Goal: Task Accomplishment & Management: Complete application form

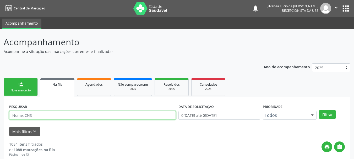
click at [80, 117] on input "text" at bounding box center [92, 115] width 167 height 9
click at [319, 110] on button "Filtrar" at bounding box center [327, 114] width 17 height 9
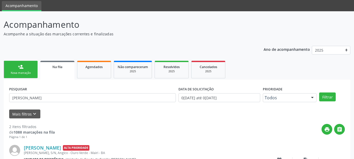
scroll to position [79, 0]
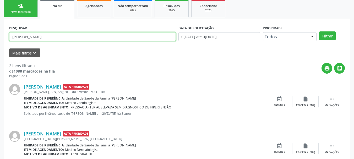
click at [42, 39] on input "[PERSON_NAME]" at bounding box center [92, 36] width 167 height 9
type input "[PERSON_NAME]"
click at [319, 31] on button "Filtrar" at bounding box center [327, 35] width 17 height 9
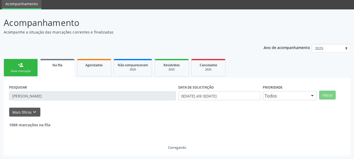
scroll to position [3, 0]
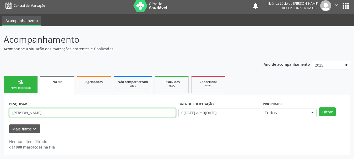
click at [46, 112] on input "[PERSON_NAME]" at bounding box center [92, 112] width 167 height 9
drag, startPoint x: 48, startPoint y: 111, endPoint x: 0, endPoint y: 105, distance: 48.9
click at [0, 105] on div "Acompanhamento Acompanhe a situação das marcações correntes e finalizadas Relat…" at bounding box center [177, 92] width 354 height 133
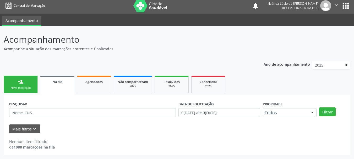
click at [15, 83] on link "person_add Nova marcação" at bounding box center [21, 85] width 34 height 18
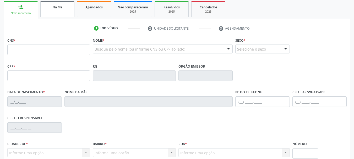
scroll to position [0, 0]
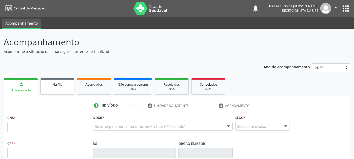
click at [56, 83] on span "Na fila" at bounding box center [57, 84] width 10 height 4
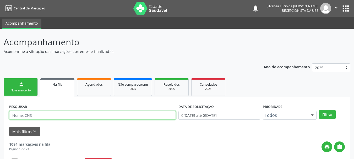
click at [65, 118] on input "text" at bounding box center [92, 115] width 167 height 9
type input "[PERSON_NAME]"
click at [319, 110] on button "Filtrar" at bounding box center [327, 114] width 17 height 9
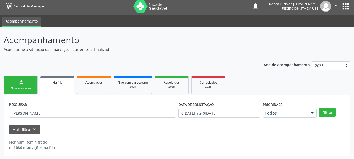
scroll to position [3, 0]
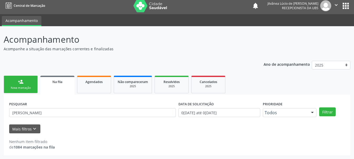
click at [18, 85] on link "person_add Nova marcação" at bounding box center [21, 85] width 34 height 18
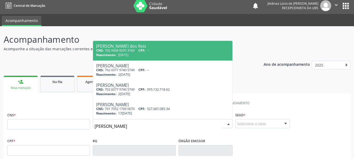
type input "[PERSON_NAME]"
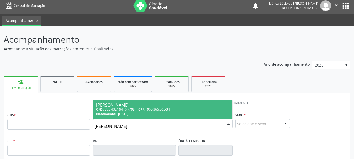
click at [122, 114] on span "[DATE]" at bounding box center [123, 114] width 10 height 4
type input "705 4024 9440 7798"
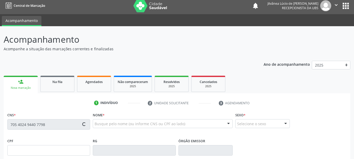
type input "905.366.305-34"
type input "[DATE]"
type input "Hortência [PERSON_NAME]"
type input "[PHONE_NUMBER]"
type input "S/N"
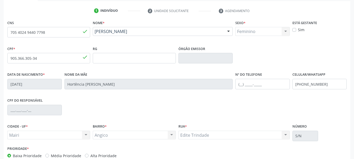
scroll to position [125, 0]
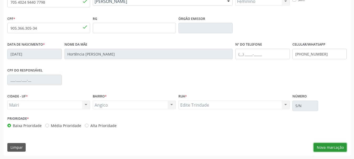
click at [329, 147] on button "Nova marcação" at bounding box center [330, 147] width 33 height 9
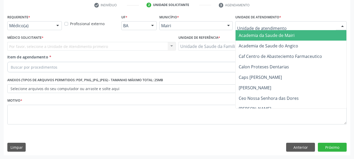
click at [264, 22] on div at bounding box center [290, 25] width 111 height 9
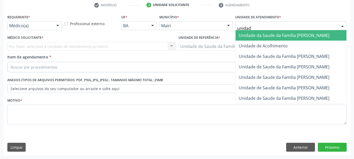
type input "unidade"
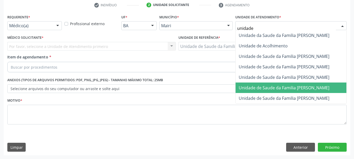
click at [287, 91] on span "Unidade de Saude da Familia [PERSON_NAME]" at bounding box center [291, 88] width 111 height 10
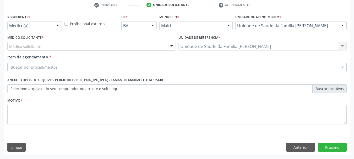
click at [80, 47] on div "Médico solicitante" at bounding box center [91, 46] width 169 height 9
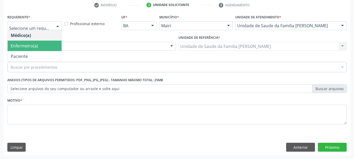
click at [27, 47] on span "Enfermeiro(a)" at bounding box center [24, 46] width 27 height 6
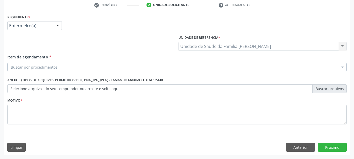
click at [62, 63] on div "Buscar por procedimentos" at bounding box center [176, 67] width 339 height 10
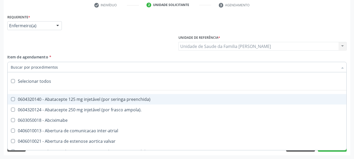
click at [67, 66] on input "Item de agendamento *" at bounding box center [174, 67] width 327 height 10
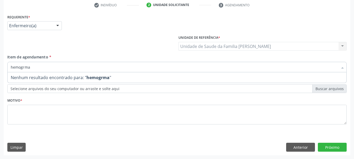
click at [24, 66] on input "hemogrma" at bounding box center [174, 67] width 327 height 10
type input "hemograma"
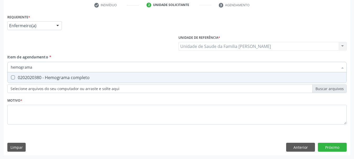
click at [41, 79] on div "0202020380 - Hemograma completo" at bounding box center [177, 77] width 333 height 4
checkbox completo "true"
drag, startPoint x: 35, startPoint y: 66, endPoint x: 1, endPoint y: 72, distance: 35.0
click at [2, 72] on div "Acompanhamento Acompanhe a situação das marcações correntes e finalizadas Relat…" at bounding box center [177, 43] width 354 height 231
type input "gl"
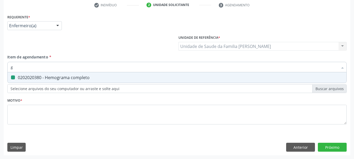
checkbox completo "false"
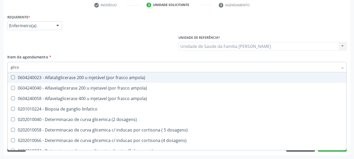
type input "glicos"
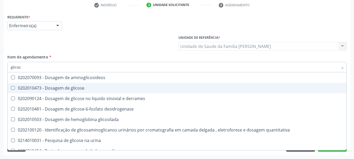
click at [35, 84] on span "0202010473 - Dosagem de glicose" at bounding box center [177, 88] width 339 height 10
checkbox glicose "true"
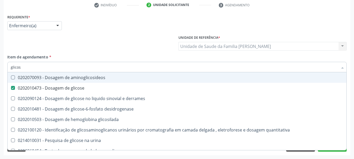
drag, startPoint x: 23, startPoint y: 67, endPoint x: 0, endPoint y: 70, distance: 23.0
click at [0, 70] on div "Acompanhamento Acompanhe a situação das marcações correntes e finalizadas Relat…" at bounding box center [177, 43] width 354 height 231
type input "gl"
checkbox glicose "false"
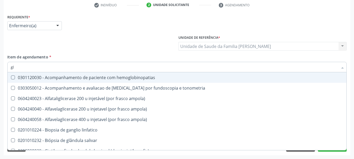
type input "gli"
checkbox campimetria\) "true"
type input "glic"
checkbox glenoidal "true"
checkbox campimetria\) "false"
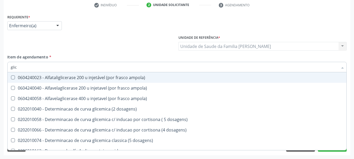
type input "glico"
checkbox ampola\) "true"
type input "glicos"
checkbox ampola\) "true"
checkbox ampola\) "false"
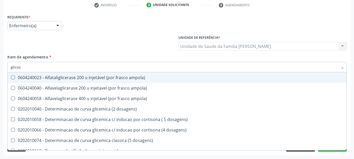
type input "glicosi"
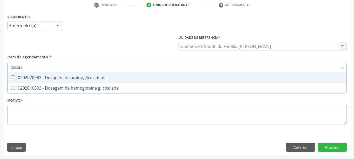
checkbox glicosilada "false"
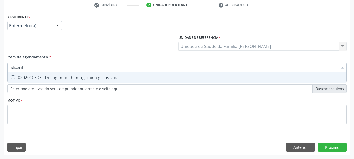
type input "glicosila"
click at [18, 77] on div "0202010503 - Dosagem de hemoglobina glicosilada" at bounding box center [177, 77] width 333 height 4
checkbox glicosilada "true"
drag, startPoint x: 28, startPoint y: 71, endPoint x: 0, endPoint y: 74, distance: 28.3
click at [0, 74] on div "Acompanhamento Acompanhe a situação das marcações correntes e finalizadas Relat…" at bounding box center [177, 43] width 354 height 231
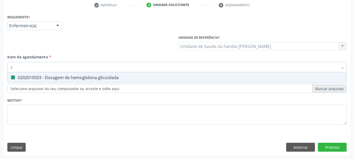
type input "co"
checkbox glicosilada "false"
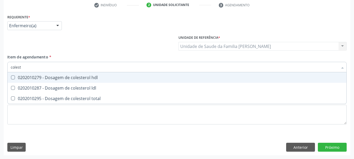
type input "coleste"
click at [27, 80] on span "0202010279 - Dosagem de colesterol hdl" at bounding box center [177, 77] width 339 height 10
checkbox hdl "true"
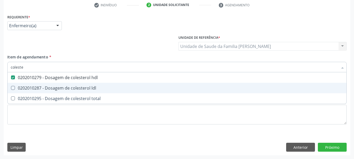
click at [35, 87] on div "0202010287 - Dosagem de colesterol ldl" at bounding box center [177, 88] width 333 height 4
checkbox ldl "true"
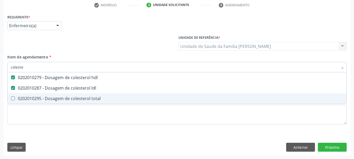
click at [44, 101] on div "0202010295 - Dosagem de colesterol total" at bounding box center [177, 98] width 333 height 4
checkbox total "true"
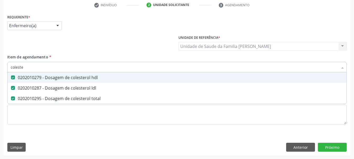
drag, startPoint x: 30, startPoint y: 68, endPoint x: 0, endPoint y: 73, distance: 30.9
click at [0, 73] on div "Acompanhamento Acompanhe a situação das marcações correntes e finalizadas Relat…" at bounding box center [177, 43] width 354 height 231
checkbox hdl "false"
checkbox ldl "false"
checkbox total "false"
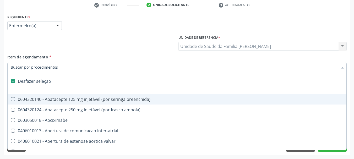
click at [5, 100] on div "Requerente * Enfermeiro(a) Médico(a) Enfermeiro(a) Paciente Nenhum resultado en…" at bounding box center [177, 84] width 347 height 142
checkbox ampola\)\ "true"
checkbox Abciximabe "true"
checkbox inter-atrial "true"
checkbox valvar "true"
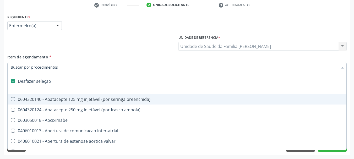
checkbox adolescente\) "true"
checkbox valvar "true"
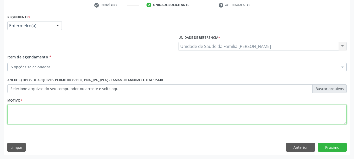
click at [26, 110] on textarea at bounding box center [176, 115] width 339 height 20
type textarea "Avaliação - Paciente com histórico familiar de [MEDICAL_DATA]."
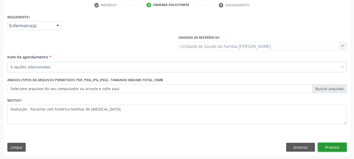
click at [327, 149] on button "Próximo" at bounding box center [332, 147] width 29 height 9
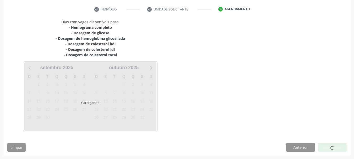
scroll to position [96, 0]
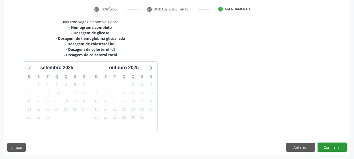
click at [334, 147] on button "Confirmar" at bounding box center [332, 147] width 29 height 9
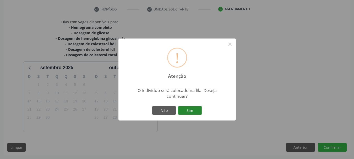
click at [193, 107] on button "Sim" at bounding box center [190, 110] width 24 height 9
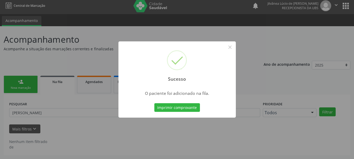
scroll to position [3, 0]
click at [229, 47] on button "×" at bounding box center [230, 47] width 9 height 9
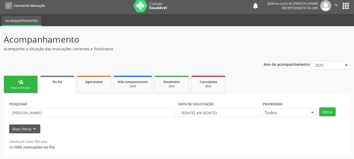
click at [229, 46] on p "Acompanhe a situação das marcações correntes e finalizadas" at bounding box center [125, 49] width 243 height 6
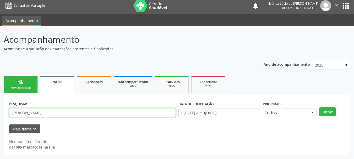
drag, startPoint x: 54, startPoint y: 111, endPoint x: 0, endPoint y: 108, distance: 53.8
click at [0, 108] on div "Acompanhamento Acompanhe a situação das marcações correntes e finalizadas Relat…" at bounding box center [177, 92] width 354 height 133
type input "[PERSON_NAME]"
click at [319, 107] on button "Filtrar" at bounding box center [327, 111] width 17 height 9
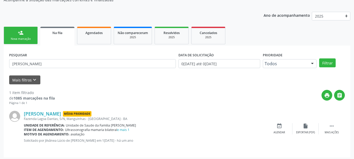
scroll to position [54, 0]
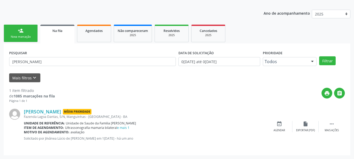
click at [18, 29] on div "person_add" at bounding box center [21, 31] width 6 height 6
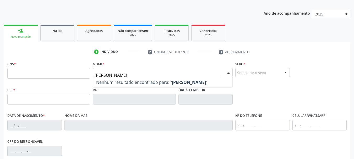
type input "[PERSON_NAME]"
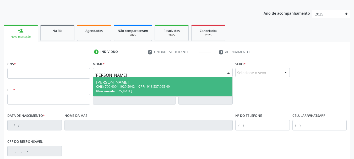
click at [129, 87] on div "CNS: 700 4004 1929 5942 CPF: 918.537.965-49" at bounding box center [162, 86] width 133 height 4
type input "700 4004 1929 5942"
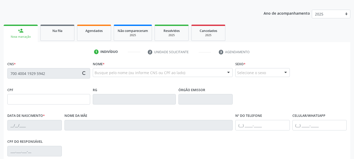
type input "918.537.965-49"
type input "25[DATE]"
type input "[PERSON_NAME] Mota de [DEMOGRAPHIC_DATA]"
type input "[PHONE_NUMBER]"
type input "S/N"
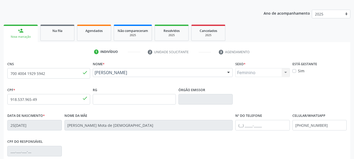
scroll to position [125, 0]
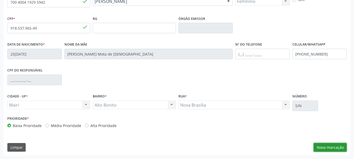
click at [331, 145] on button "Nova marcação" at bounding box center [330, 147] width 33 height 9
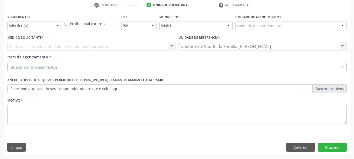
scroll to position [101, 0]
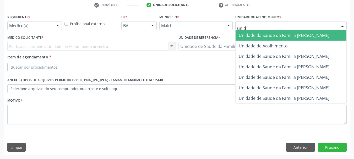
type input "unida"
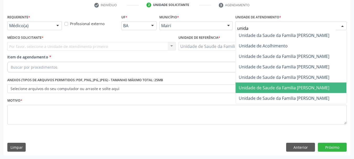
click at [295, 86] on span "Unidade de Saude da Familia [PERSON_NAME]" at bounding box center [284, 88] width 91 height 6
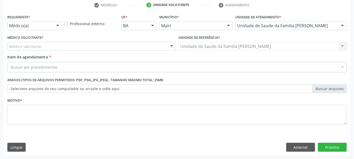
click at [53, 46] on div "Médico solicitante" at bounding box center [91, 46] width 169 height 9
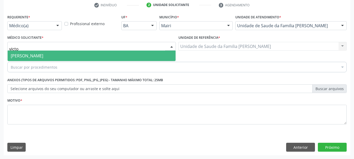
type input "victor"
click at [41, 53] on span "[PERSON_NAME]" at bounding box center [27, 56] width 33 height 6
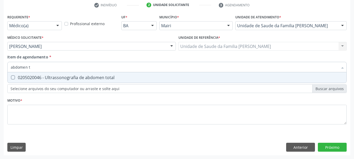
type input "abdomen to"
click at [42, 75] on div "0205020046 - Ultrassonografia de abdomen total" at bounding box center [177, 77] width 333 height 4
checkbox total "true"
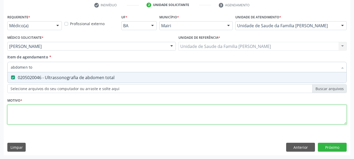
click at [59, 117] on div "Requerente * Médico(a) Médico(a) Enfermeiro(a) Paciente Nenhum resultado encont…" at bounding box center [176, 72] width 339 height 119
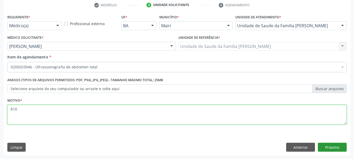
type textarea "R10"
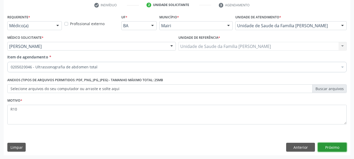
click at [339, 147] on button "Próximo" at bounding box center [332, 147] width 29 height 9
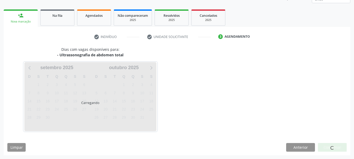
scroll to position [69, 0]
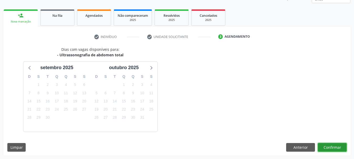
click at [337, 145] on button "Confirmar" at bounding box center [332, 147] width 29 height 9
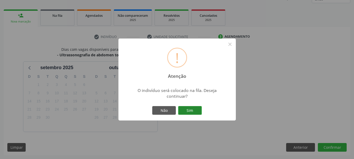
click at [196, 107] on button "Sim" at bounding box center [190, 110] width 24 height 9
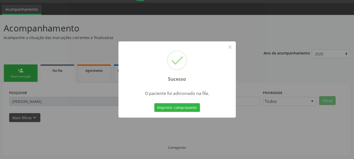
scroll to position [14, 0]
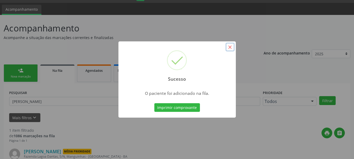
click at [232, 46] on button "×" at bounding box center [230, 47] width 9 height 9
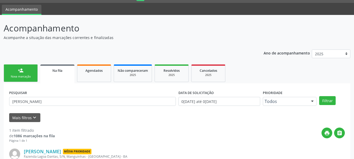
scroll to position [54, 0]
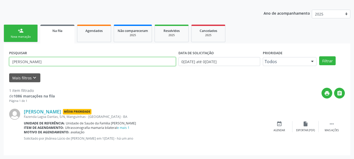
drag, startPoint x: 48, startPoint y: 63, endPoint x: 0, endPoint y: 66, distance: 48.3
click at [0, 66] on div "Acompanhamento Acompanhe a situação das marcações correntes e finalizadas Relat…" at bounding box center [177, 67] width 354 height 184
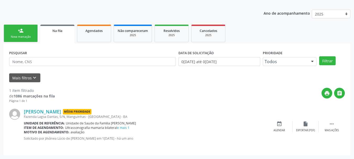
drag, startPoint x: 23, startPoint y: 111, endPoint x: 80, endPoint y: 111, distance: 57.1
click at [80, 111] on div "[PERSON_NAME] Média Prioridade [GEOGRAPHIC_DATA], [GEOGRAPHIC_DATA], [GEOGRAPHI…" at bounding box center [177, 126] width 336 height 47
copy div "[PERSON_NAME]"
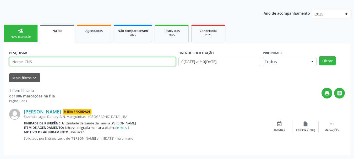
click at [71, 64] on input "text" at bounding box center [92, 61] width 167 height 9
paste input "[PERSON_NAME]"
type input "[PERSON_NAME]"
click at [319, 56] on button "Filtrar" at bounding box center [327, 60] width 17 height 9
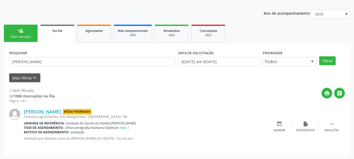
click at [26, 38] on div "Nova marcação" at bounding box center [21, 37] width 26 height 4
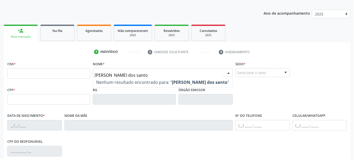
type input "[PERSON_NAME]"
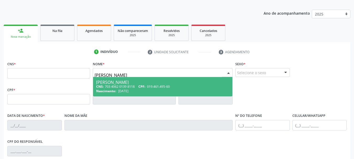
click at [136, 88] on div "CNS: 703 4062 0139 8118 CPF: 019.461.495-60" at bounding box center [162, 86] width 133 height 4
type input "703 4062 0139 8118"
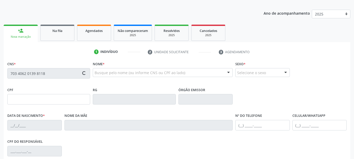
type input "019.461.495-60"
type input "[DATE]"
type input "[PERSON_NAME]"
type input "[PHONE_NUMBER]"
type input "S/N"
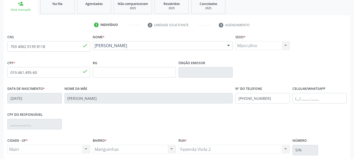
scroll to position [125, 0]
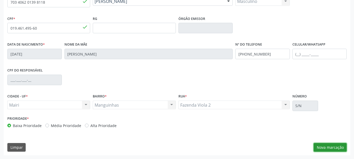
click at [330, 151] on button "Nova marcação" at bounding box center [330, 147] width 33 height 9
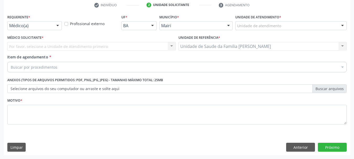
scroll to position [101, 0]
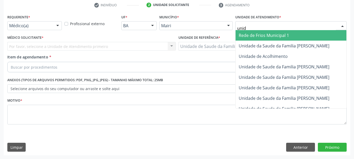
type input "unida"
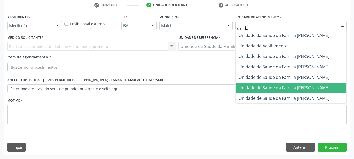
click at [286, 87] on span "Unidade de Saude da Familia [PERSON_NAME]" at bounding box center [284, 88] width 91 height 6
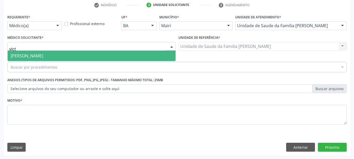
type input "victo"
click at [43, 55] on span "[PERSON_NAME]" at bounding box center [27, 56] width 33 height 6
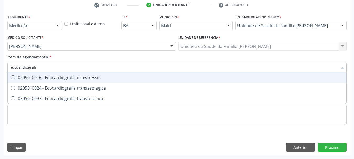
type input "ecocardiografia"
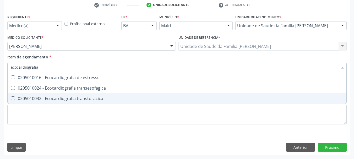
click at [77, 100] on div "0205010032 - Ecocardiografia transtoracica" at bounding box center [177, 98] width 333 height 4
checkbox transtoracica "true"
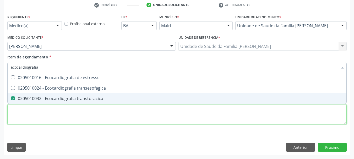
click at [88, 114] on div "Requerente * Médico(a) Médico(a) Enfermeiro(a) Paciente Nenhum resultado encont…" at bounding box center [176, 72] width 339 height 119
checkbox transesofagica "true"
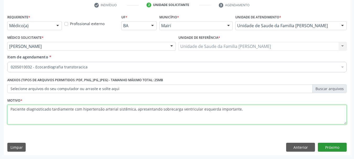
type textarea "Paciente diagnosticado tardiamente com hipertensão arterial sistêmica, apresent…"
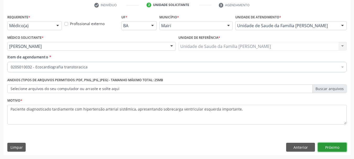
click at [338, 146] on button "Próximo" at bounding box center [332, 147] width 29 height 9
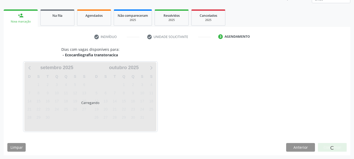
scroll to position [69, 0]
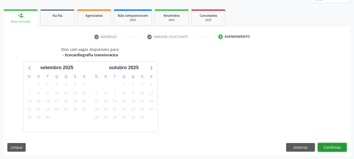
click at [330, 144] on button "Confirmar" at bounding box center [332, 147] width 29 height 9
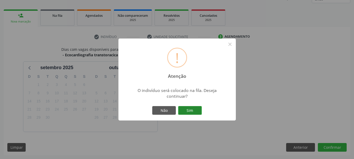
click at [193, 110] on button "Sim" at bounding box center [190, 110] width 24 height 9
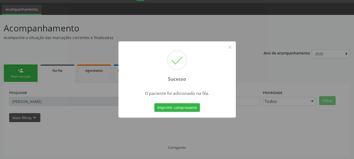
scroll to position [14, 0]
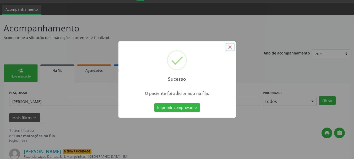
click at [229, 48] on button "×" at bounding box center [230, 47] width 9 height 9
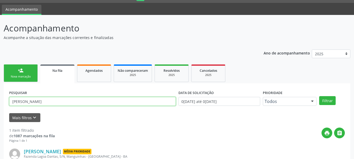
drag, startPoint x: 65, startPoint y: 101, endPoint x: 0, endPoint y: 101, distance: 64.7
click at [0, 101] on div "Acompanhamento Acompanhe a situação das marcações correntes e finalizadas Relat…" at bounding box center [177, 107] width 354 height 184
type input "[PERSON_NAME]"
click at [319, 96] on button "Filtrar" at bounding box center [327, 100] width 17 height 9
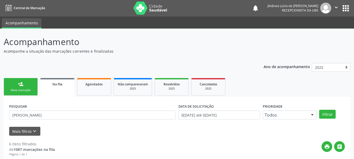
scroll to position [0, 0]
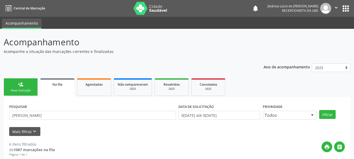
click at [128, 52] on p "Acompanhe a situação das marcações correntes e finalizadas" at bounding box center [125, 52] width 243 height 6
click at [12, 92] on div "Nova marcação" at bounding box center [21, 91] width 26 height 4
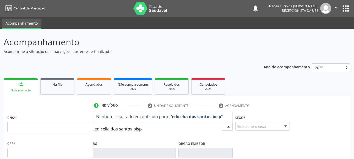
type input "[PERSON_NAME] bispo"
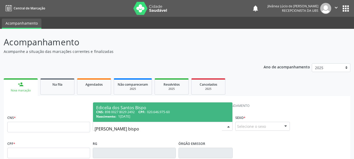
click at [127, 117] on span "1[DATE]" at bounding box center [124, 116] width 12 height 4
type input "898 0027 8029 2492"
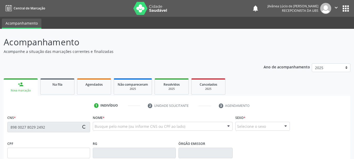
type input "020.646.975-60"
type input "1[DATE]"
type input "Romicelia de [PERSON_NAME]"
type input "[PHONE_NUMBER]"
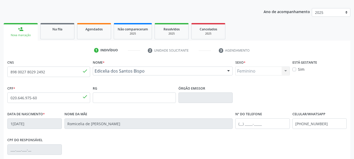
scroll to position [125, 0]
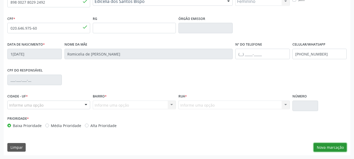
click at [335, 146] on button "Nova marcação" at bounding box center [330, 147] width 33 height 9
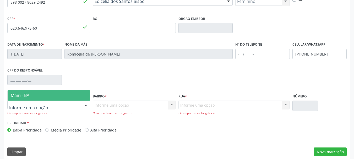
click at [68, 106] on div at bounding box center [48, 105] width 83 height 9
click at [64, 96] on span "Mairi - BA" at bounding box center [49, 95] width 82 height 10
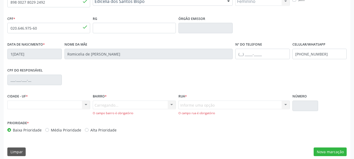
click at [105, 109] on div "Carregando... Nenhum resultado encontrado para: " " Nenhuma opção encontrada. D…" at bounding box center [134, 108] width 83 height 15
click at [107, 108] on div "Informe uma opção" at bounding box center [134, 105] width 83 height 9
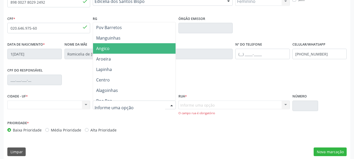
click at [110, 48] on span "Angico" at bounding box center [134, 48] width 82 height 10
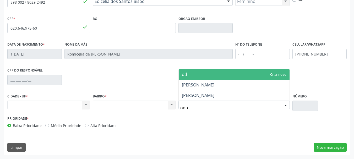
type input "odul"
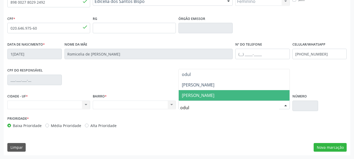
click at [197, 98] on span "[PERSON_NAME]" at bounding box center [198, 96] width 33 height 6
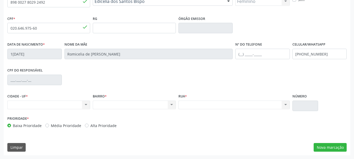
click at [154, 136] on div "CNS 898 0027 8029 2492 done Nome * Edicelia dos Santos Bispo Edicelia dos Santo…" at bounding box center [177, 72] width 347 height 167
click at [326, 149] on button "Nova marcação" at bounding box center [330, 147] width 33 height 9
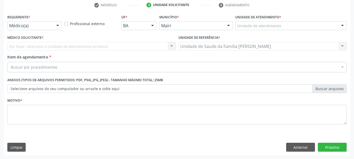
scroll to position [101, 0]
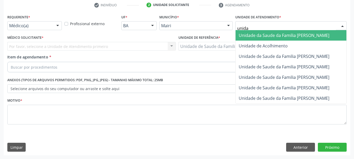
type input "unidad"
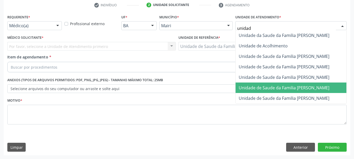
click at [288, 84] on span "Unidade de Saude da Familia [PERSON_NAME]" at bounding box center [291, 88] width 111 height 10
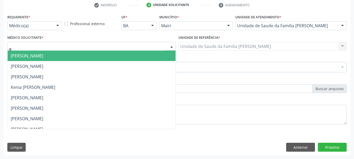
type input "ed"
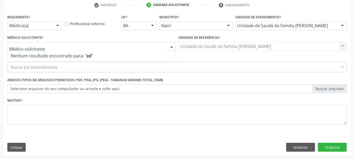
click at [36, 30] on div "Requerente * Médico(a) Médico(a) Enfermeiro(a) Paciente Nenhum resultado encont…" at bounding box center [34, 23] width 57 height 20
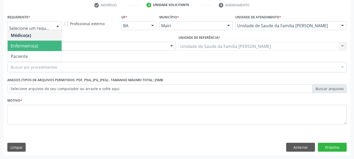
click at [33, 45] on span "Enfermeiro(a)" at bounding box center [24, 46] width 27 height 6
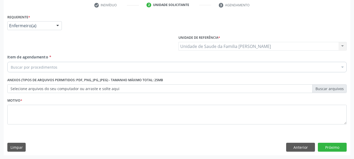
click at [25, 44] on div at bounding box center [91, 44] width 171 height 20
click at [36, 38] on div at bounding box center [91, 44] width 171 height 20
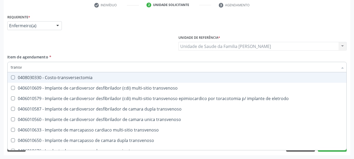
type input "transva"
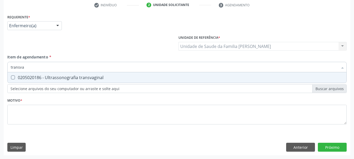
click at [46, 75] on div "0205020186 - Ultrassonografia transvaginal" at bounding box center [177, 77] width 333 height 4
checkbox transvaginal "true"
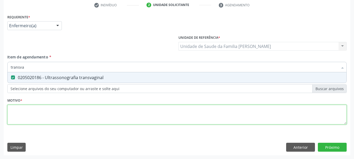
click at [55, 115] on div "Requerente * Enfermeiro(a) Médico(a) Enfermeiro(a) Paciente Nenhum resultado en…" at bounding box center [176, 72] width 339 height 119
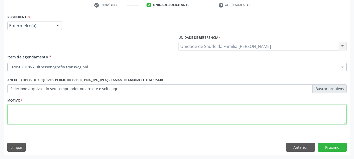
click at [55, 115] on textarea at bounding box center [176, 115] width 339 height 20
type textarea "Após inserção de DIU."
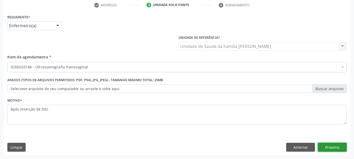
click at [327, 146] on button "Próximo" at bounding box center [332, 147] width 29 height 9
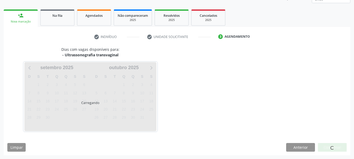
scroll to position [69, 0]
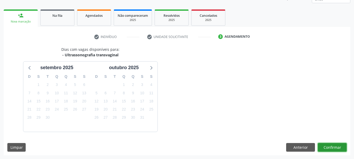
click at [329, 148] on button "Confirmar" at bounding box center [332, 147] width 29 height 9
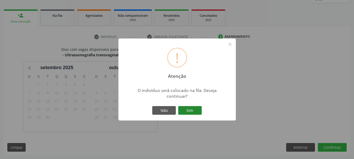
click at [191, 110] on button "Sim" at bounding box center [190, 110] width 24 height 9
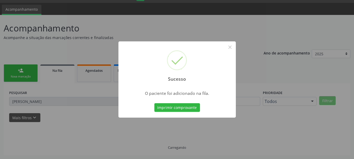
scroll to position [14, 0]
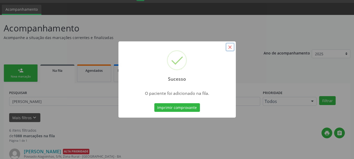
click at [228, 45] on button "×" at bounding box center [230, 47] width 9 height 9
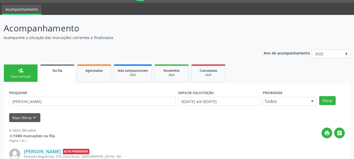
click at [31, 77] on div "Nova marcação" at bounding box center [21, 77] width 26 height 4
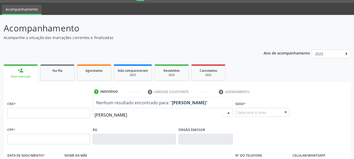
type input "[PERSON_NAME]"
drag, startPoint x: 142, startPoint y: 113, endPoint x: 87, endPoint y: 113, distance: 54.8
click at [87, 113] on div "CNS * Nome * [PERSON_NAME] resultado encontrado para: " [PERSON_NAME] " Não há …" at bounding box center [177, 113] width 342 height 26
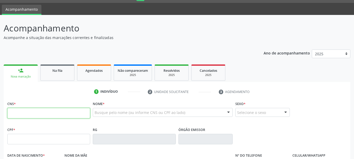
click at [79, 112] on input "text" at bounding box center [48, 113] width 83 height 10
type input "700 7029 2546 4872"
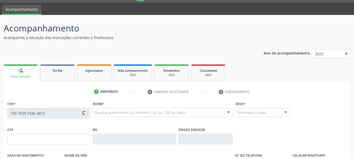
type input "086.910.228-17"
type input "[DATE]"
type input "[PERSON_NAME]"
type input "[PHONE_NUMBER]"
type input "251"
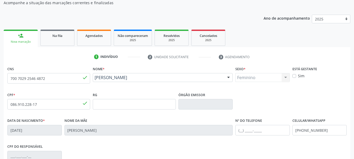
scroll to position [125, 0]
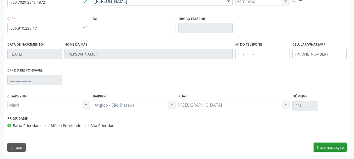
click at [334, 150] on button "Nova marcação" at bounding box center [330, 147] width 33 height 9
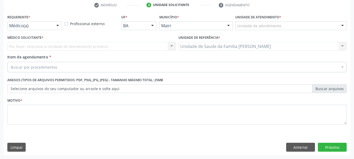
scroll to position [101, 0]
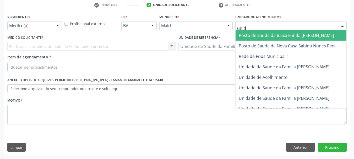
type input "unida"
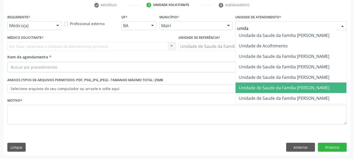
click at [274, 85] on span "Unidade de Saude da Familia [PERSON_NAME]" at bounding box center [284, 88] width 91 height 6
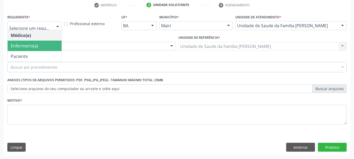
click at [34, 49] on span "Enfermeiro(a)" at bounding box center [35, 46] width 54 height 10
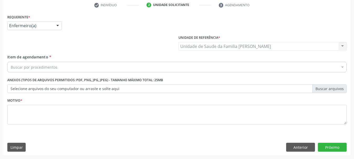
click at [61, 65] on div "Buscar por procedimentos" at bounding box center [176, 67] width 339 height 10
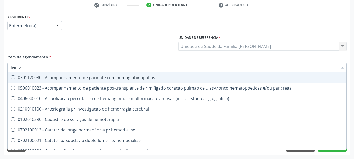
type input "hemog"
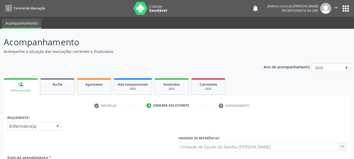
checkbox ldl "true"
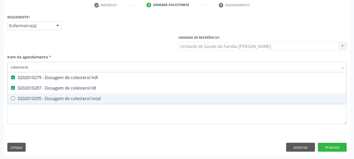
click at [38, 96] on div "0202010295 - Dosagem de colesterol total" at bounding box center [177, 98] width 333 height 4
checkbox total "true"
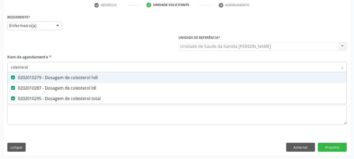
drag, startPoint x: 34, startPoint y: 68, endPoint x: 0, endPoint y: 72, distance: 33.7
click at [0, 72] on div "Acompanhamento Acompanhe a situação das marcações correntes e finalizadas Relat…" at bounding box center [177, 43] width 354 height 231
type input "cal"
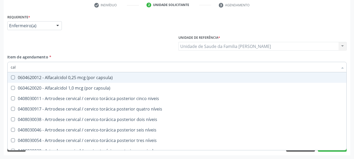
checkbox capsula\) "false"
checkbox niveis "false"
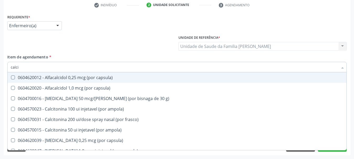
type input "calcio"
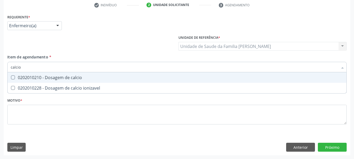
click at [22, 77] on div "0202010210 - Dosagem de calcio" at bounding box center [177, 77] width 333 height 4
checkbox calcio "true"
drag, startPoint x: 22, startPoint y: 69, endPoint x: 0, endPoint y: 77, distance: 23.1
click at [0, 76] on div "Acompanhamento Acompanhe a situação das marcações correntes e finalizadas Relat…" at bounding box center [177, 43] width 354 height 231
type input "pot"
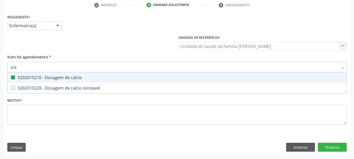
checkbox calcio "false"
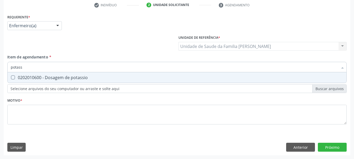
type input "potassi"
click at [15, 77] on potassio at bounding box center [13, 77] width 4 height 4
click at [11, 77] on potassio "checkbox" at bounding box center [9, 77] width 3 height 3
checkbox potassio "true"
drag, startPoint x: 29, startPoint y: 68, endPoint x: 0, endPoint y: 76, distance: 29.6
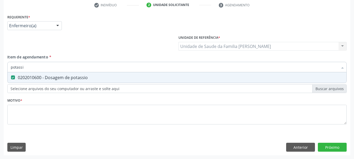
click at [0, 75] on div "Acompanhamento Acompanhe a situação das marcações correntes e finalizadas Relat…" at bounding box center [177, 43] width 354 height 231
type input "so"
checkbox potassio "false"
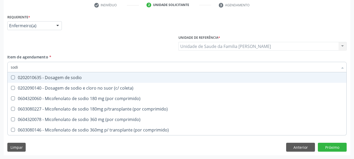
type input "sodio"
click at [16, 78] on div "0202010635 - Dosagem de sodio" at bounding box center [177, 77] width 333 height 4
checkbox sodio "true"
drag, startPoint x: 23, startPoint y: 69, endPoint x: 1, endPoint y: 77, distance: 23.0
click at [2, 77] on div "Acompanhamento Acompanhe a situação das marcações correntes e finalizadas Relat…" at bounding box center [177, 43] width 354 height 231
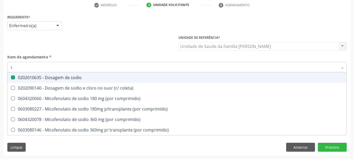
type input "cr"
checkbox sodio "false"
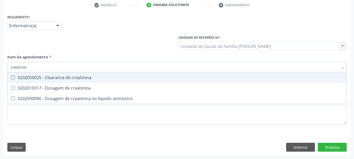
type input "creatinina"
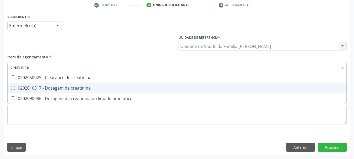
click at [25, 84] on span "0202010317 - Dosagem de creatinina" at bounding box center [177, 88] width 339 height 10
checkbox creatinina "true"
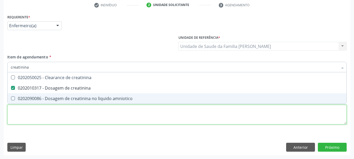
click at [42, 116] on div "Requerente * Enfermeiro(a) Médico(a) Enfermeiro(a) Paciente Nenhum resultado en…" at bounding box center [176, 72] width 339 height 119
checkbox amniotico "true"
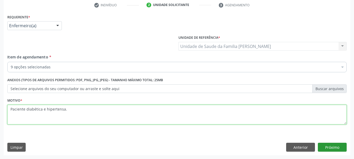
type textarea "Paciente diabética e hipertensa."
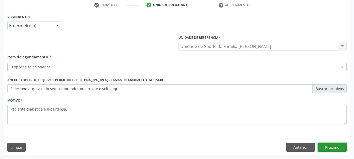
click at [331, 150] on button "Próximo" at bounding box center [332, 147] width 29 height 9
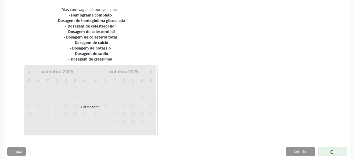
scroll to position [113, 0]
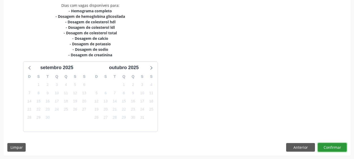
click at [330, 143] on button "Confirmar" at bounding box center [332, 147] width 29 height 9
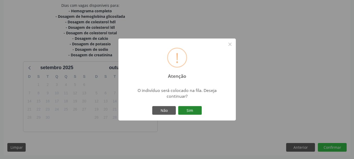
click at [198, 110] on button "Sim" at bounding box center [190, 110] width 24 height 9
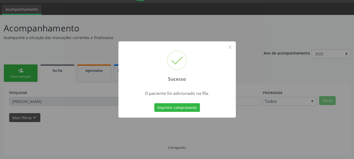
scroll to position [14, 0]
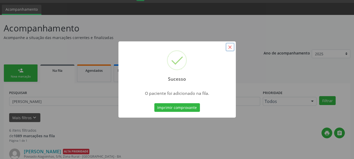
click at [232, 49] on button "×" at bounding box center [230, 47] width 9 height 9
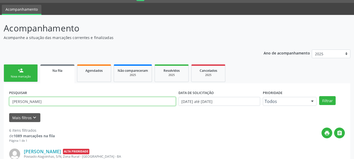
drag, startPoint x: 30, startPoint y: 101, endPoint x: 0, endPoint y: 112, distance: 31.8
click at [319, 96] on button "Filtrar" at bounding box center [327, 100] width 17 height 9
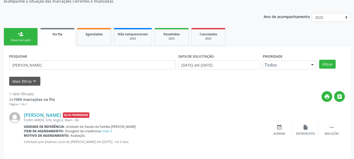
scroll to position [54, 0]
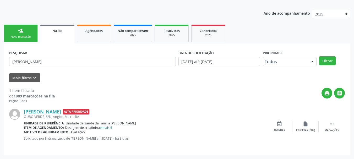
click at [110, 128] on link "e mais 5" at bounding box center [106, 128] width 12 height 4
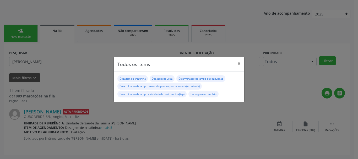
click at [238, 63] on button "×" at bounding box center [239, 63] width 10 height 13
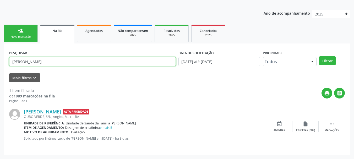
drag, startPoint x: 41, startPoint y: 63, endPoint x: 0, endPoint y: 76, distance: 42.8
click at [0, 76] on div "Acompanhamento Acompanhe a situação das marcações correntes e finalizadas Relat…" at bounding box center [177, 67] width 354 height 184
paste input "Ulisses Braz Gomes Coelh"
click at [319, 56] on button "Filtrar" at bounding box center [327, 60] width 17 height 9
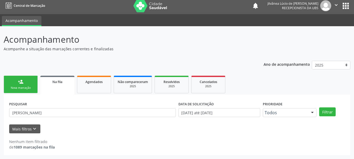
scroll to position [3, 0]
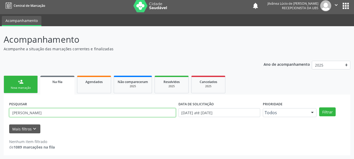
drag, startPoint x: 63, startPoint y: 115, endPoint x: 46, endPoint y: 115, distance: 16.5
click at [46, 115] on input "Ulisses Braz Gomes Coelho" at bounding box center [92, 112] width 167 height 9
click at [319, 107] on button "Filtrar" at bounding box center [327, 111] width 17 height 9
drag, startPoint x: 47, startPoint y: 113, endPoint x: 33, endPoint y: 116, distance: 14.6
click at [33, 116] on input "Ulisses Braz Gomes" at bounding box center [92, 112] width 167 height 9
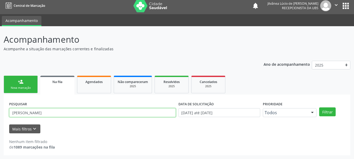
click at [319, 107] on button "Filtrar" at bounding box center [327, 111] width 17 height 9
drag, startPoint x: 33, startPoint y: 116, endPoint x: 24, endPoint y: 119, distance: 9.9
click at [24, 119] on div "PESQUISAR Ulisses Braz" at bounding box center [92, 110] width 169 height 20
type input "Ulisses"
click at [319, 107] on button "Filtrar" at bounding box center [327, 111] width 17 height 9
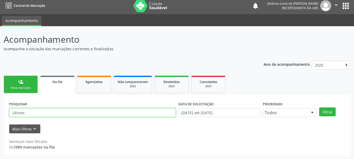
drag, startPoint x: 26, startPoint y: 111, endPoint x: 0, endPoint y: 118, distance: 26.8
click at [0, 118] on div "Acompanhamento Acompanhe a situação das marcações correntes e finalizadas Relat…" at bounding box center [177, 92] width 354 height 133
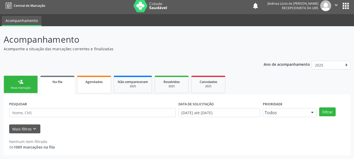
click at [77, 86] on link "Agendados" at bounding box center [94, 85] width 34 height 18
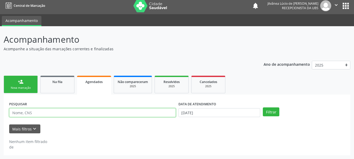
click at [44, 112] on input "text" at bounding box center [92, 112] width 167 height 9
paste input "Ulisses Braz Gomes Coelho"
type input "Ulisses Braz Gomes Coelho"
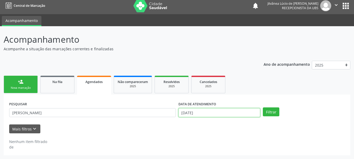
click at [194, 113] on input "01/09/2025" at bounding box center [219, 112] width 82 height 9
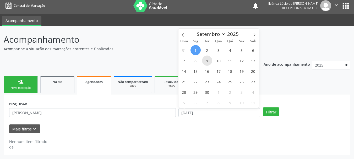
click at [209, 64] on span "9" at bounding box center [207, 61] width 10 height 10
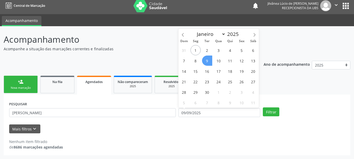
click at [280, 88] on ul "person_add Nova marcação Na fila Agendados Não compareceram 2025 Resolvidos 202…" at bounding box center [177, 84] width 347 height 20
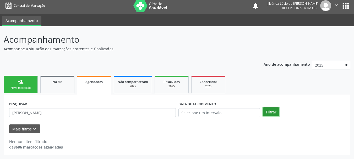
click at [274, 110] on button "Filtrar" at bounding box center [271, 111] width 17 height 9
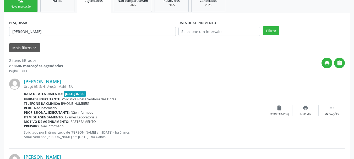
scroll to position [107, 0]
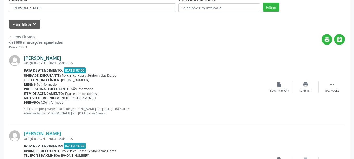
click at [47, 60] on link "Ulisses Braz Gomes Coelho" at bounding box center [42, 58] width 37 height 6
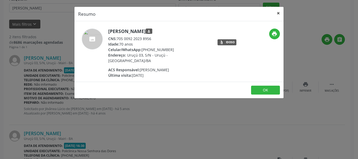
click at [277, 14] on button "×" at bounding box center [278, 13] width 10 height 13
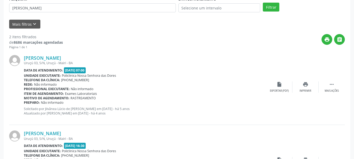
scroll to position [0, 0]
